Goal: Task Accomplishment & Management: Complete application form

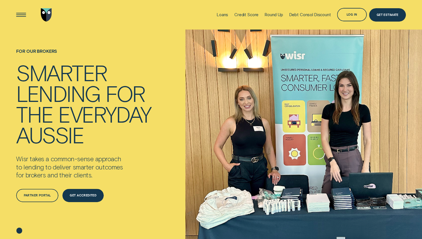
click at [228, 13] on li "Loans" at bounding box center [223, 14] width 18 height 29
click at [222, 14] on div "Loans" at bounding box center [222, 14] width 11 height 5
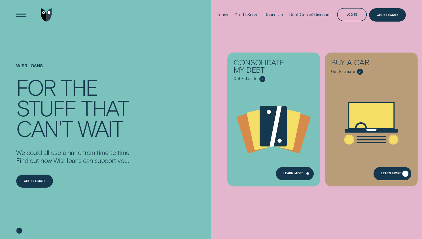
click at [391, 173] on div "Learn More" at bounding box center [391, 174] width 20 height 3
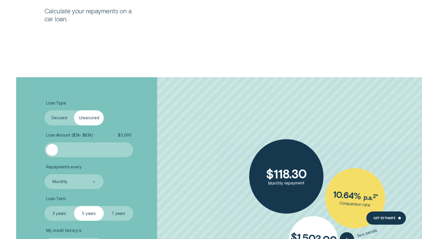
scroll to position [936, 0]
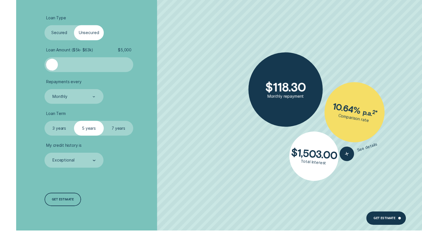
click at [64, 33] on label "Secured" at bounding box center [59, 32] width 29 height 15
click at [45, 25] on input "Secured" at bounding box center [45, 25] width 0 height 0
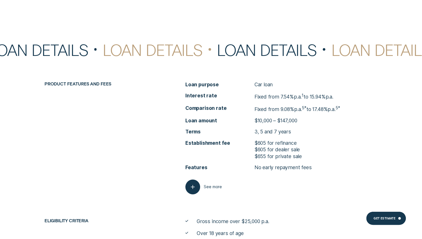
scroll to position [1928, 0]
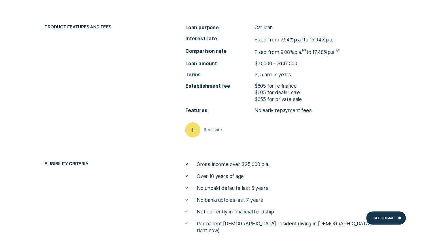
click at [195, 126] on div "button" at bounding box center [192, 129] width 15 height 15
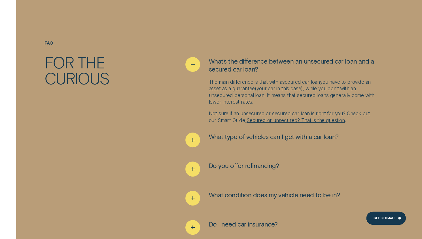
scroll to position [2551, 0]
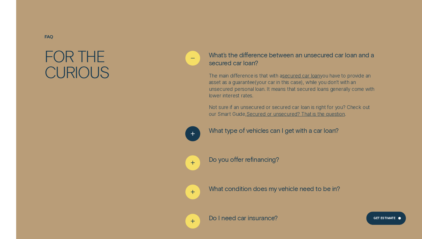
click at [191, 129] on icon "See more" at bounding box center [193, 133] width 8 height 9
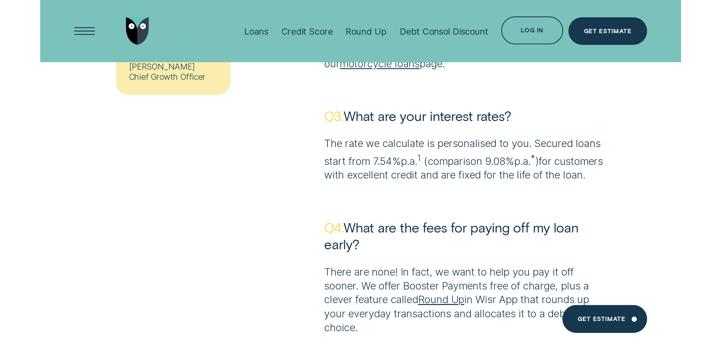
scroll to position [3259, 0]
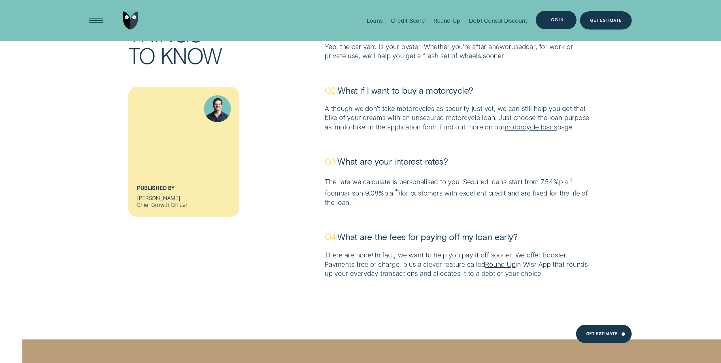
click at [422, 21] on div "Log in" at bounding box center [556, 20] width 15 height 4
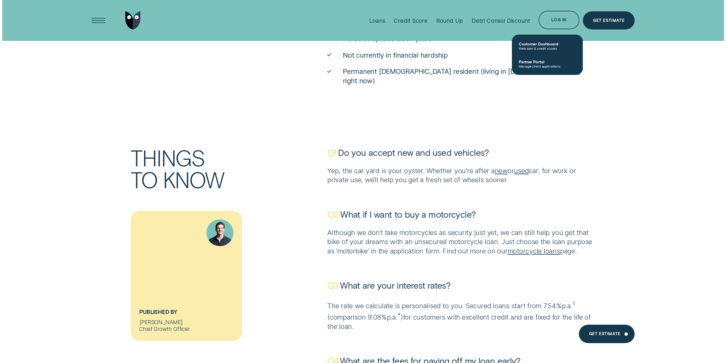
scroll to position [3089, 0]
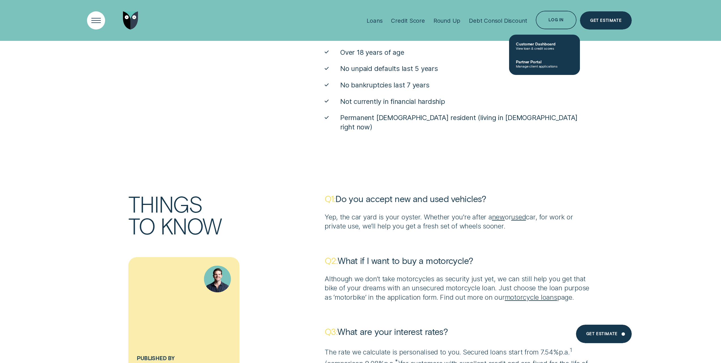
click at [96, 19] on div "Open Menu" at bounding box center [96, 20] width 26 height 26
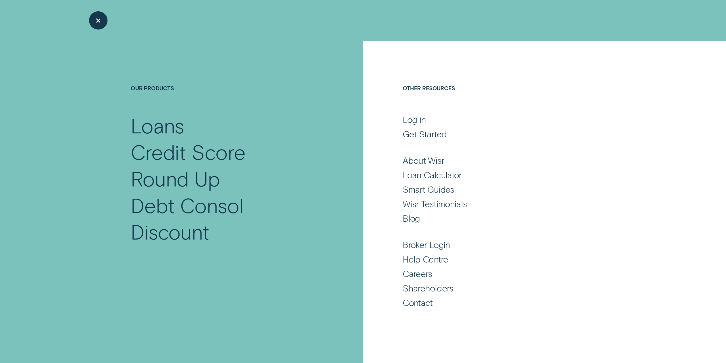
click at [422, 238] on div "Broker Login" at bounding box center [426, 244] width 47 height 11
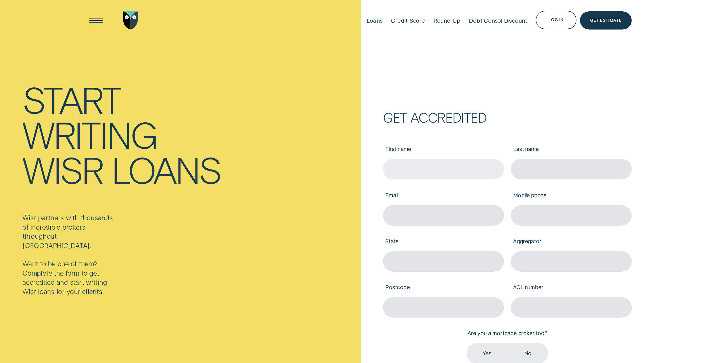
click at [429, 162] on input "First name" at bounding box center [443, 169] width 121 height 20
type input "Adnan"
click at [554, 166] on input "Last name" at bounding box center [571, 169] width 121 height 20
type input "Kammoun"
click at [429, 213] on input "Email" at bounding box center [443, 215] width 121 height 20
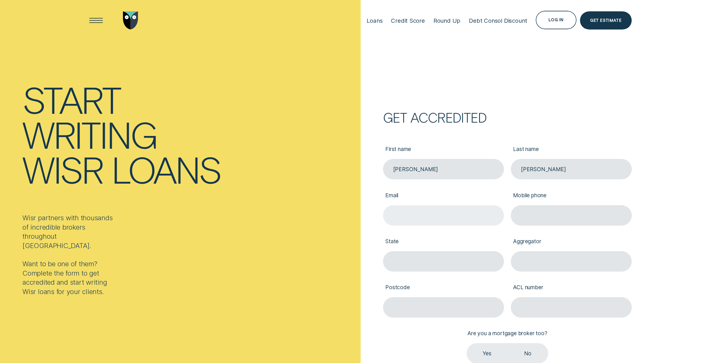
type input "adnan@equityassetsfinance.com.au"
click at [528, 215] on input "Mobile phone" at bounding box center [571, 215] width 121 height 20
type input "0403548548"
click at [448, 264] on input "State" at bounding box center [443, 261] width 121 height 20
type input "NSW"
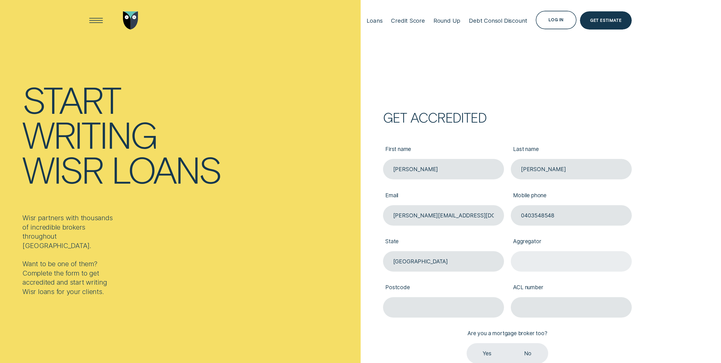
click at [546, 265] on input "Aggregator" at bounding box center [571, 261] width 121 height 20
type input "Purple Circle Financial Services Pty Ltd"
click at [437, 308] on input "Postcode" at bounding box center [443, 307] width 121 height 20
type input "2565"
click at [536, 312] on input "ACL number" at bounding box center [571, 307] width 121 height 20
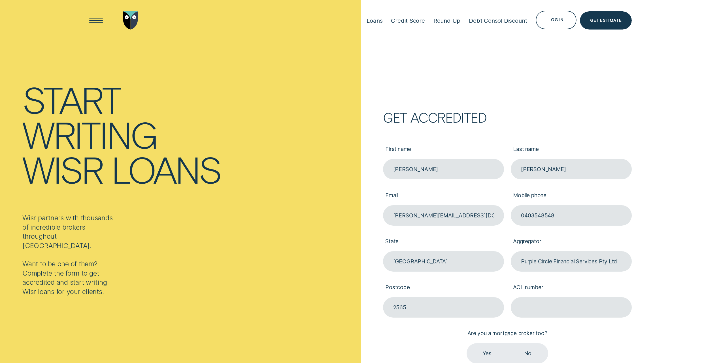
type input "486112"
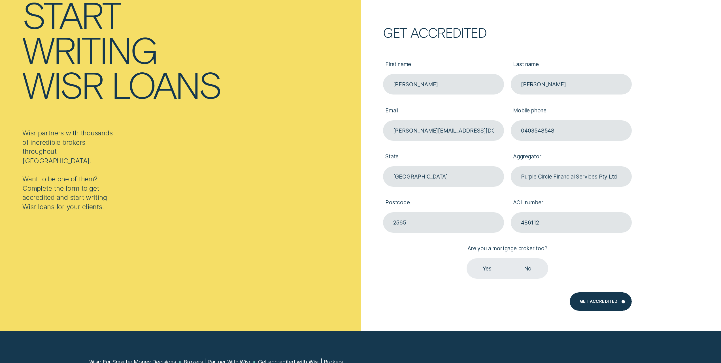
scroll to position [85, 0]
click at [480, 266] on label "Yes" at bounding box center [487, 268] width 41 height 20
click at [467, 258] on input "Yes" at bounding box center [467, 258] width 0 height 0
click at [592, 297] on div "Get Accredited" at bounding box center [601, 301] width 62 height 18
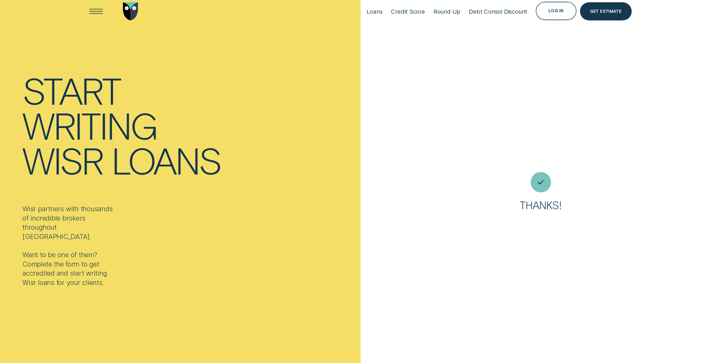
scroll to position [0, 0]
